Goal: Entertainment & Leisure: Consume media (video, audio)

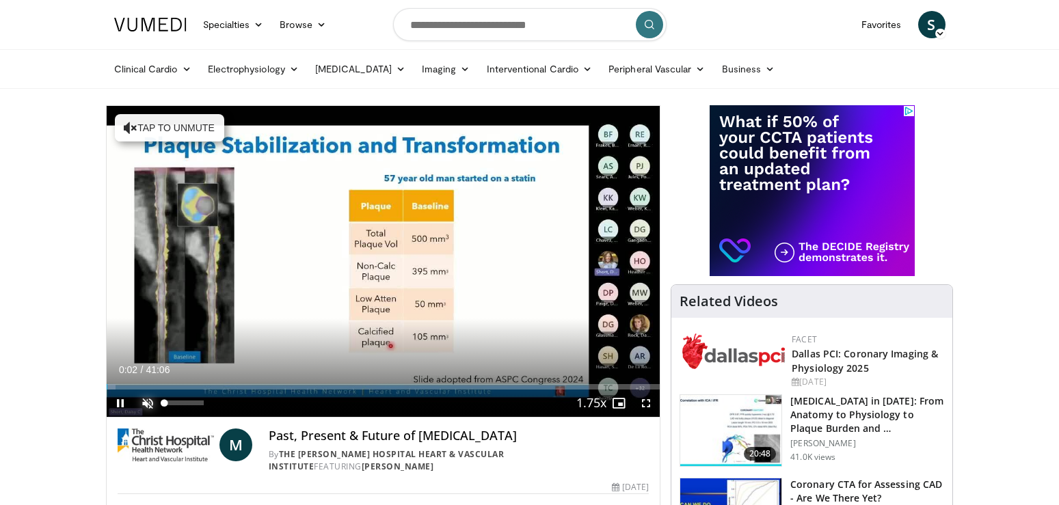
click at [146, 403] on span "Video Player" at bounding box center [147, 403] width 27 height 27
click at [650, 405] on span "Video Player" at bounding box center [645, 403] width 27 height 27
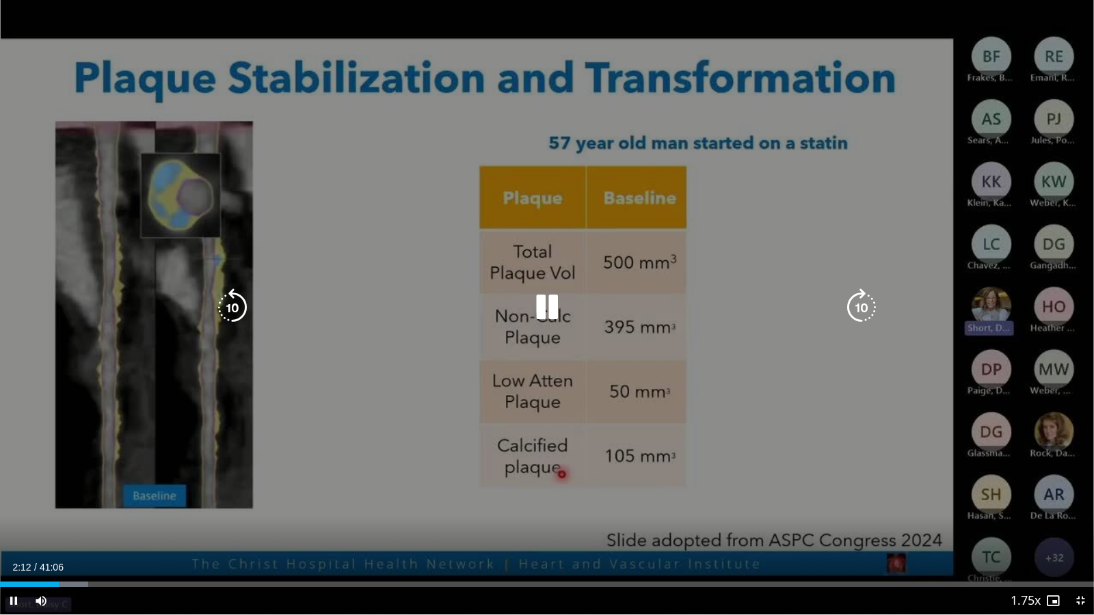
click at [249, 486] on div "10 seconds Tap to unmute" at bounding box center [547, 307] width 1094 height 615
click at [541, 305] on icon "Video Player" at bounding box center [547, 308] width 38 height 38
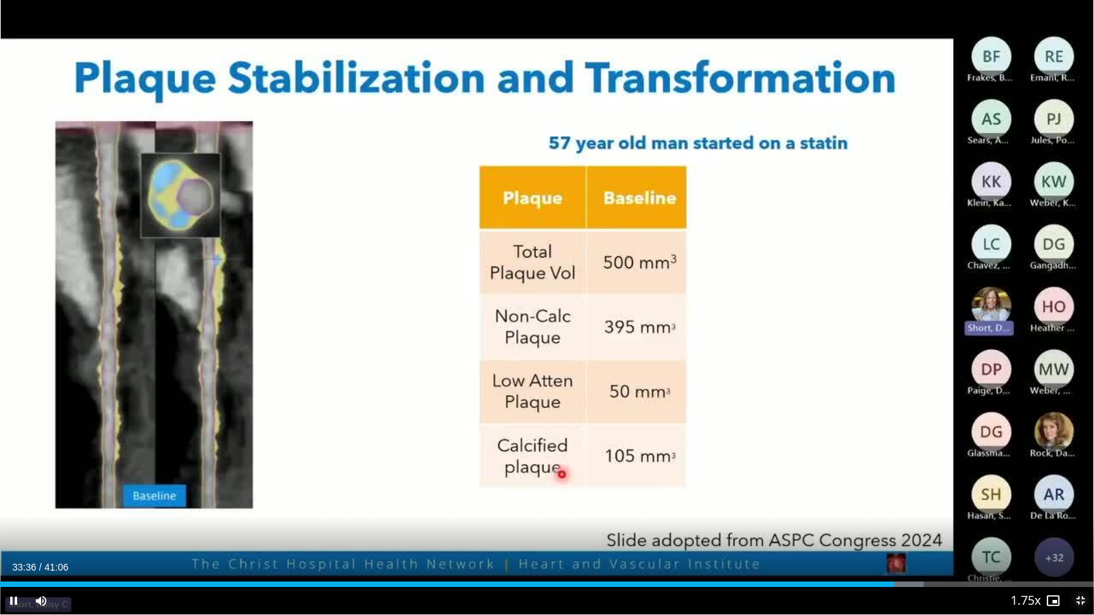
click at [1058, 505] on span "Video Player" at bounding box center [1080, 600] width 27 height 27
